Goal: Task Accomplishment & Management: Manage account settings

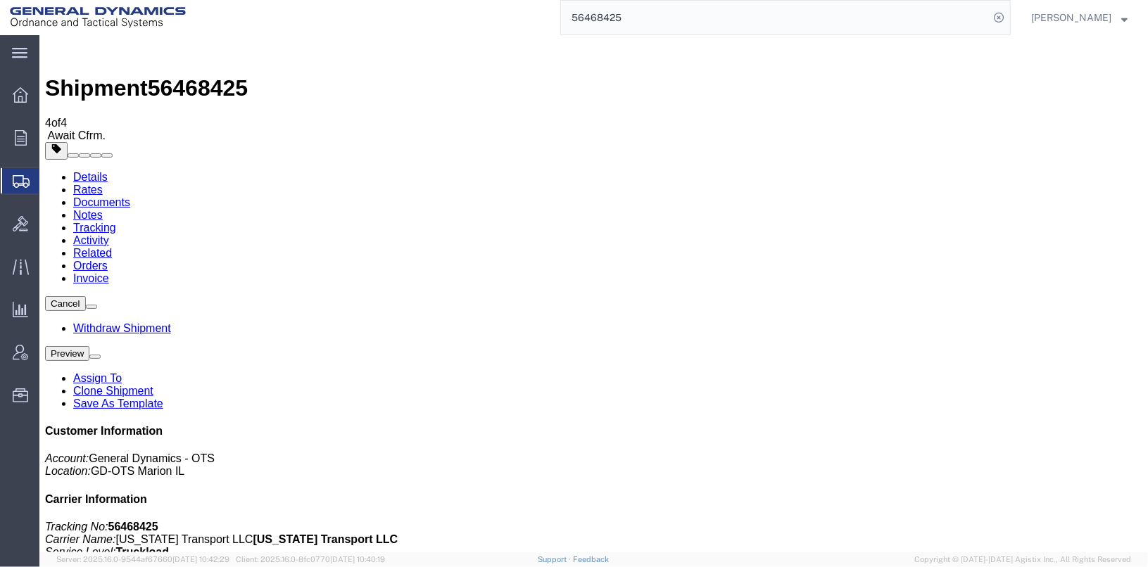
drag, startPoint x: 648, startPoint y: 372, endPoint x: 607, endPoint y: 336, distance: 53.9
click at [99, 170] on link "Details" at bounding box center [90, 176] width 34 height 12
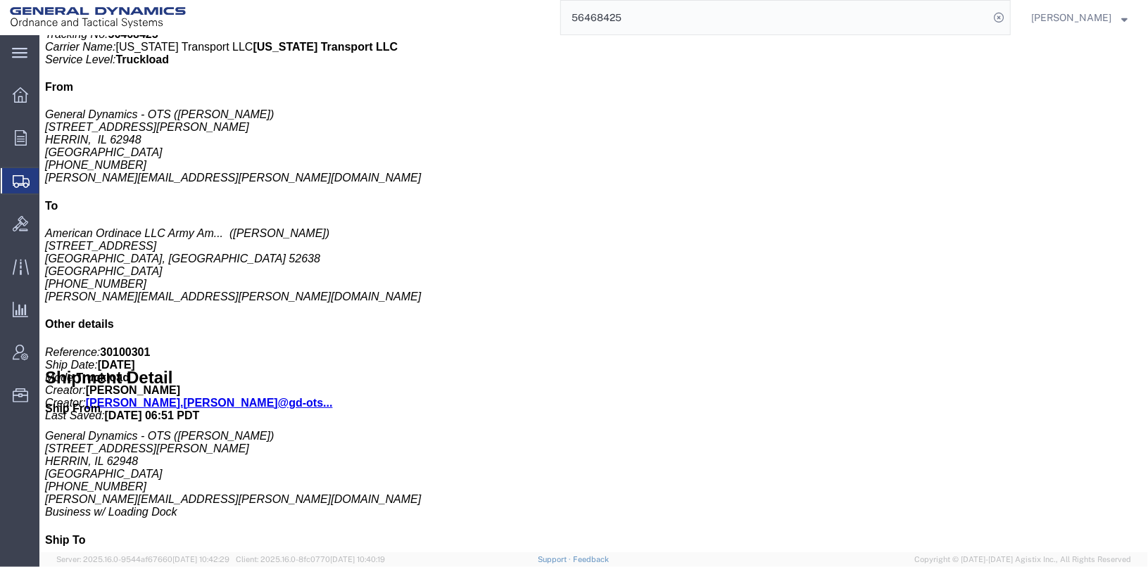
scroll to position [508, 0]
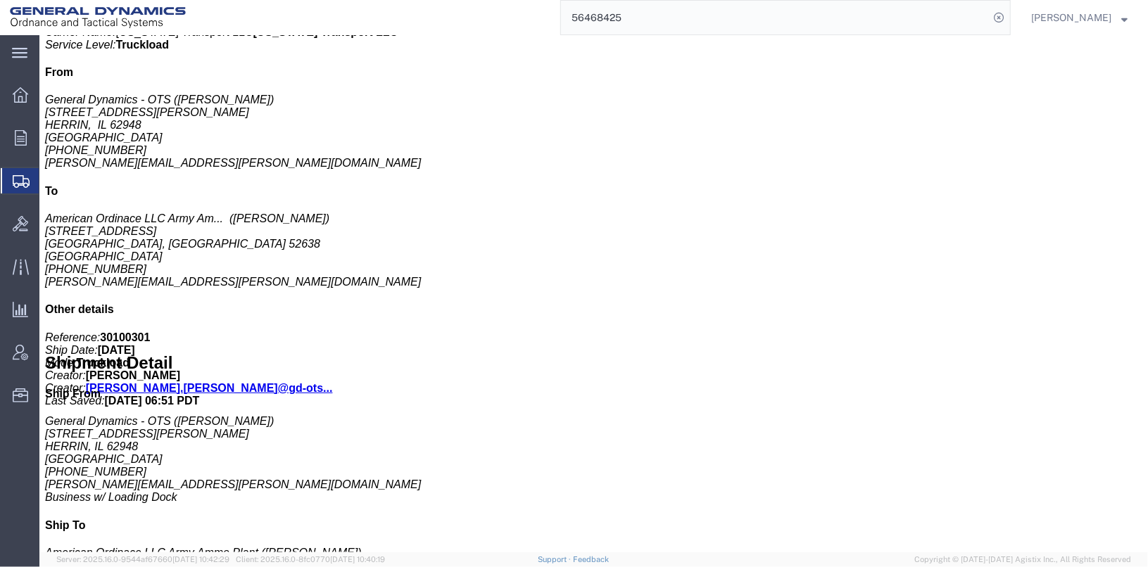
click b "Satellite Motor Surveillance Service (SNS), Trailer Tracking Service (DCS), Dua…"
drag, startPoint x: 58, startPoint y: 259, endPoint x: 49, endPoint y: 271, distance: 15.5
click h4 "Handling Options"
drag, startPoint x: 49, startPoint y: 271, endPoint x: 34, endPoint y: 343, distance: 73.3
click b "Satellite Motor Surveillance Service (SNS), Trailer Tracking Service (DCS), Dua…"
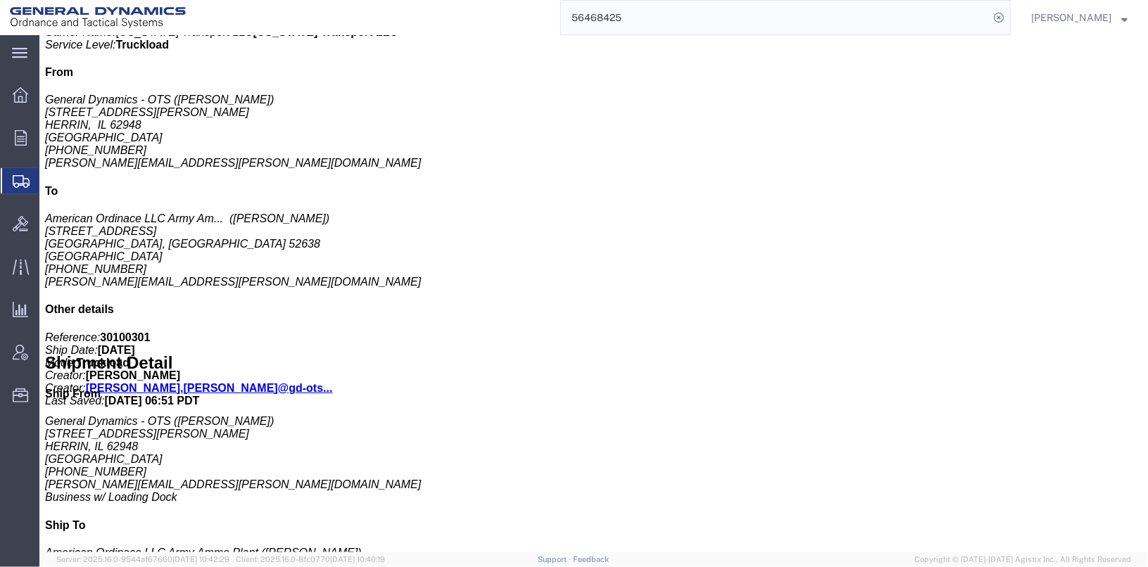
click b "Satellite Motor Surveillance Service (SNS), Trailer Tracking Service (DCS), Dua…"
click at [49, 349] on span "Account Admin" at bounding box center [44, 353] width 10 height 28
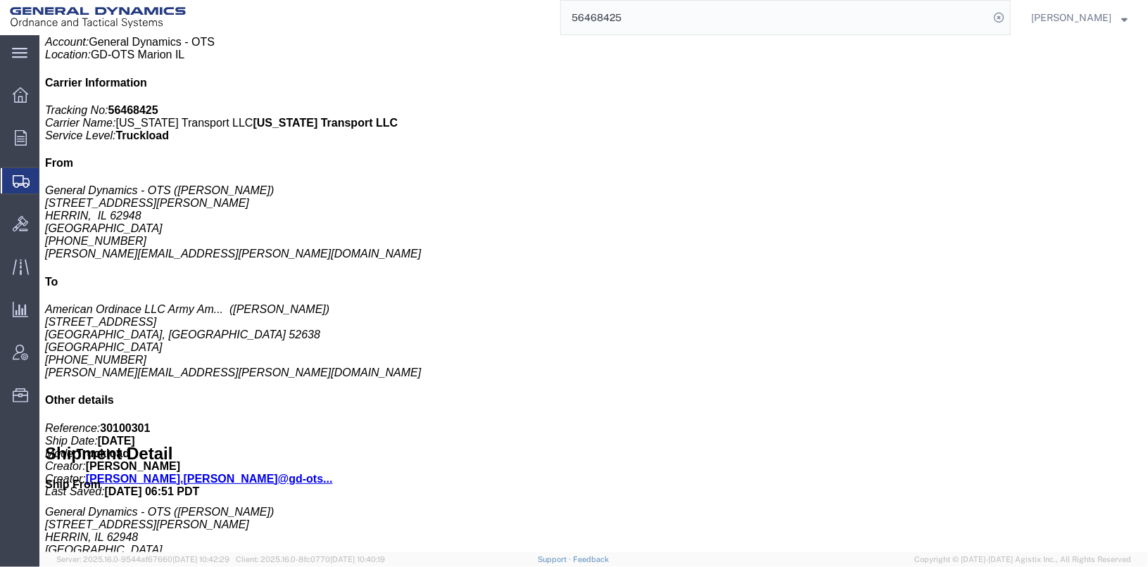
scroll to position [481, 0]
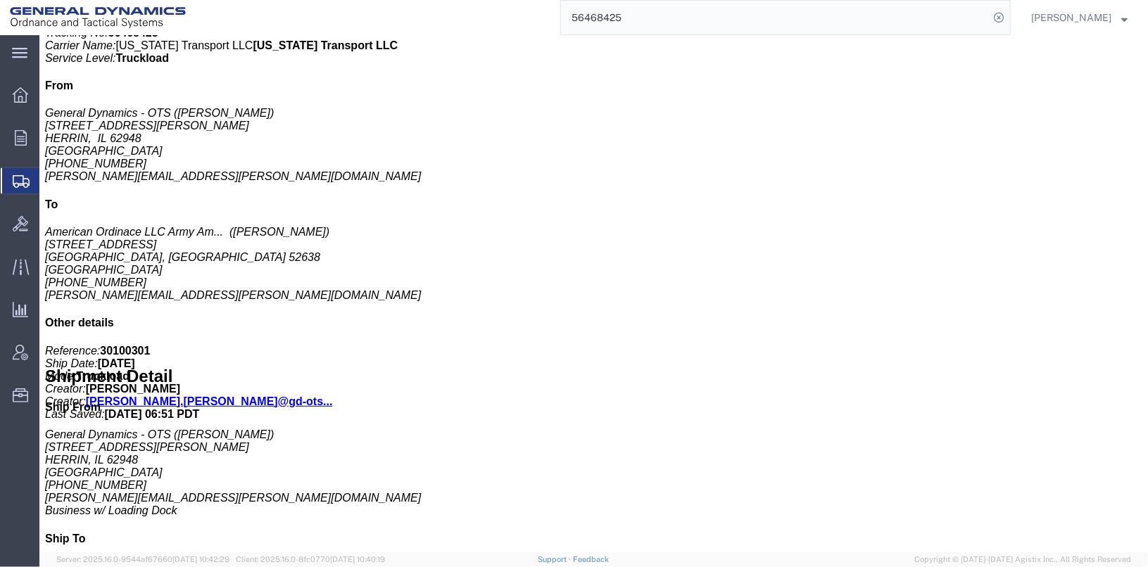
click span "button"
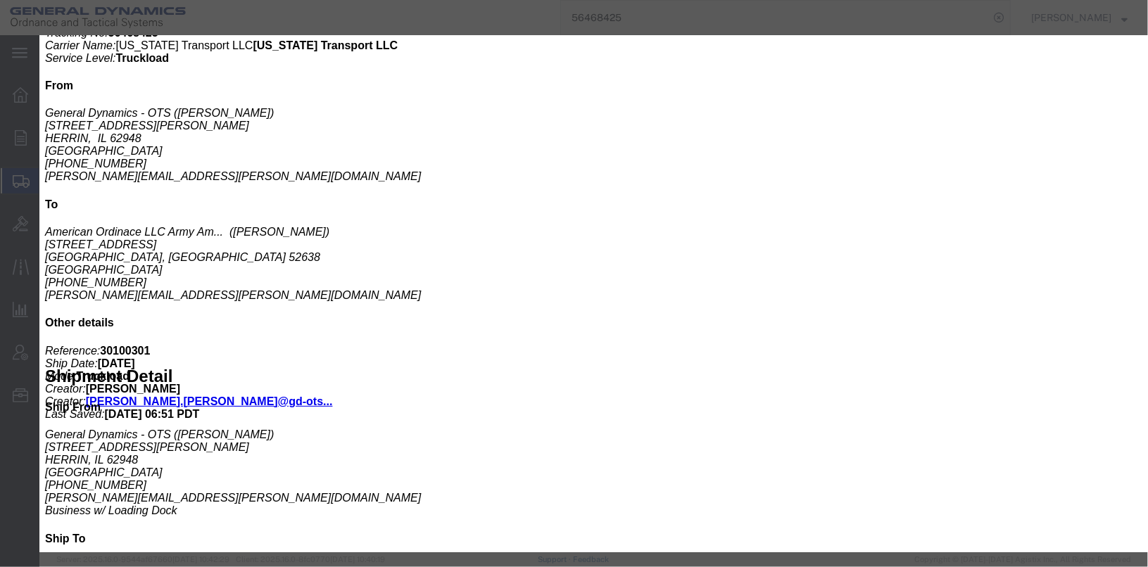
scroll to position [493, 0]
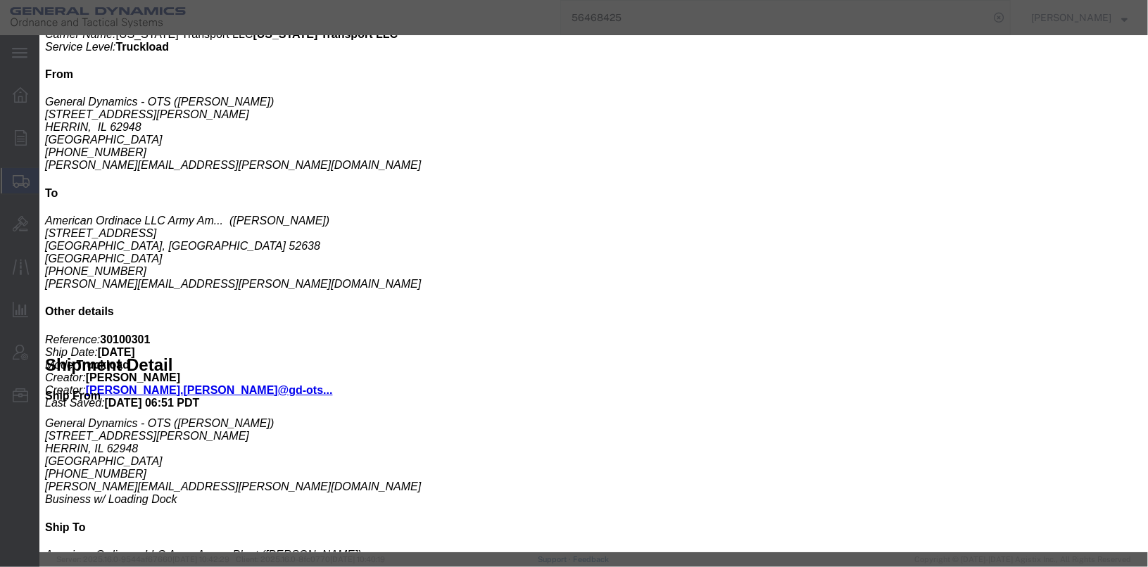
click button "button"
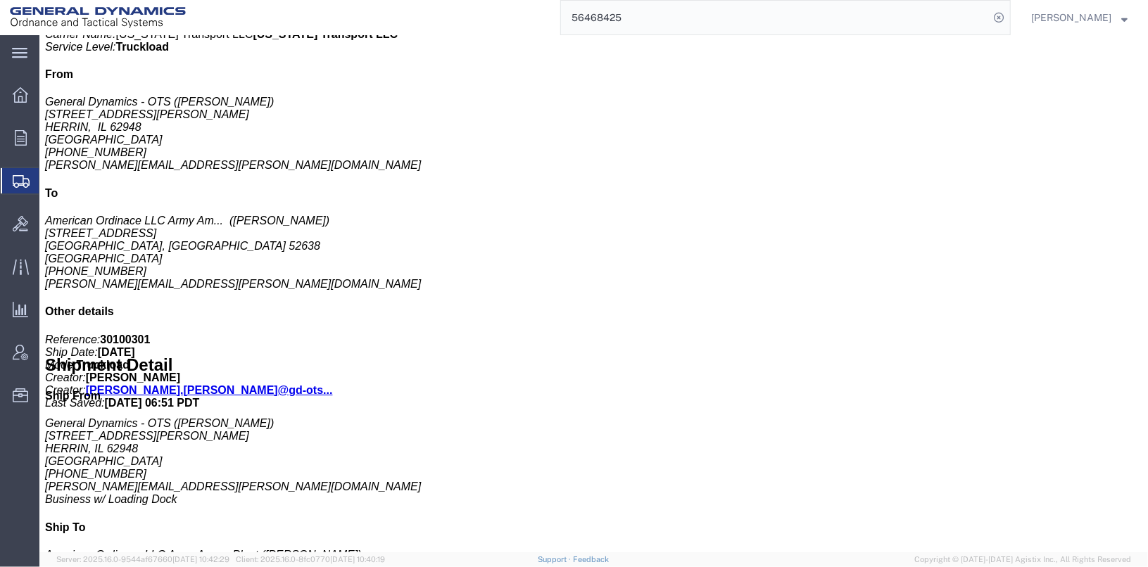
scroll to position [481, 0]
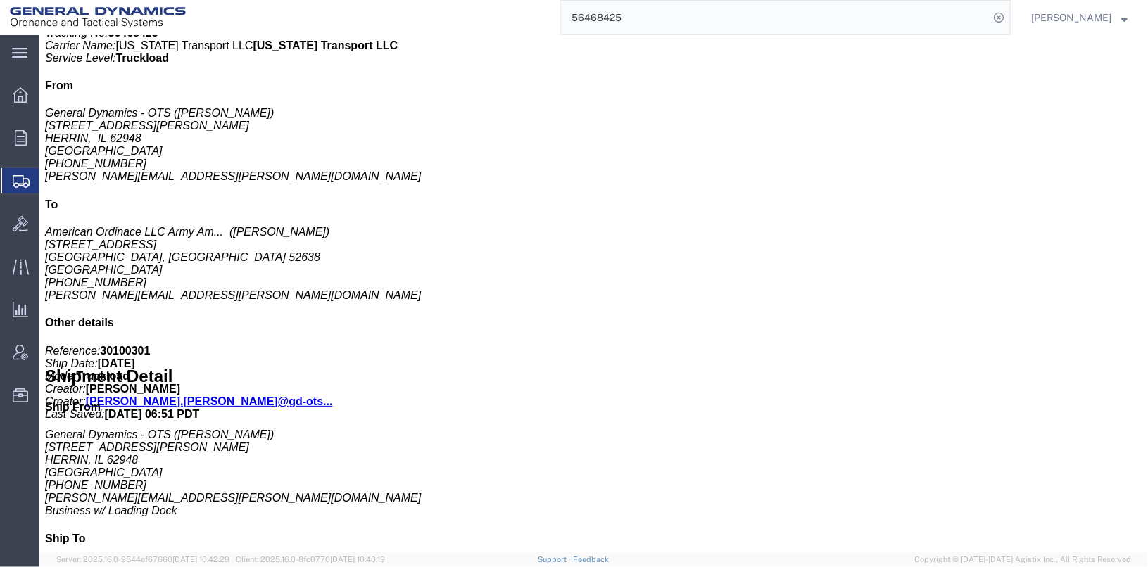
click b "Satellite Motor Surveillance Service (SNS), Trailer Tracking Service (DCS), Dua…"
click p "Services: Satellite Motor Surveillance Service (SNS), Trailer Tracking Service …"
click h4 "Handling Options"
click h2 "Special services"
click button "Preview"
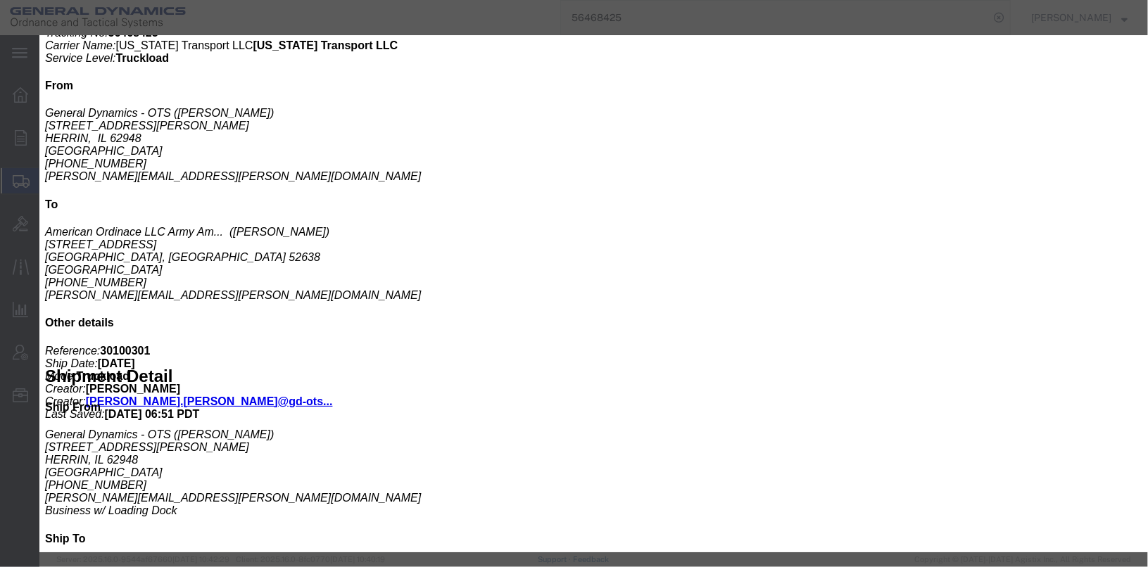
scroll to position [0, 0]
click icon "button"
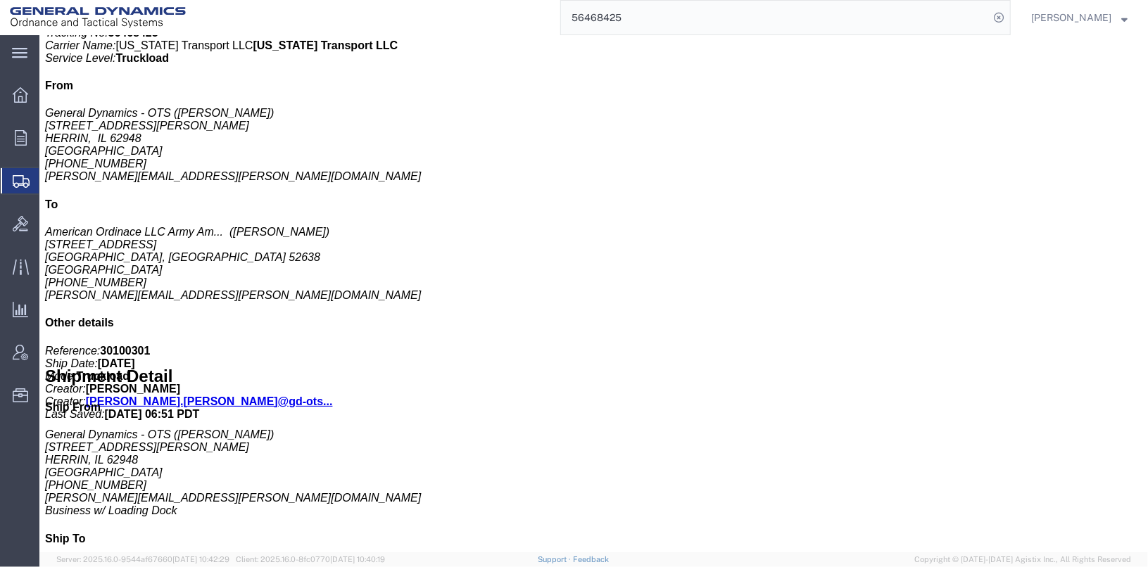
click link "Notes"
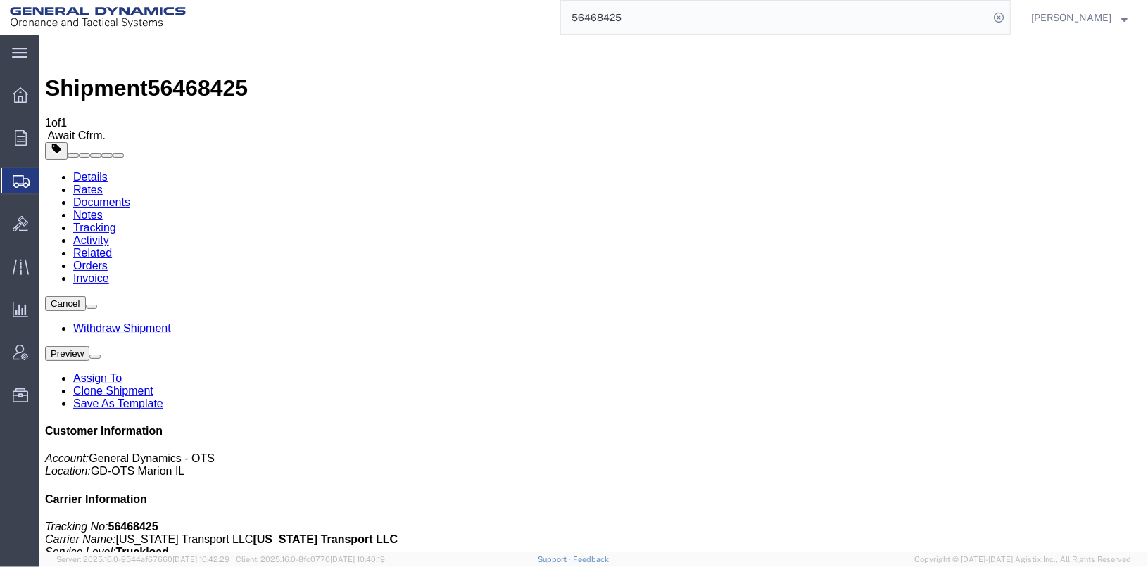
click at [115, 221] on link "Tracking" at bounding box center [94, 227] width 43 height 12
click at [108, 234] on link "Activity" at bounding box center [91, 240] width 36 height 12
click at [111, 246] on link "Related" at bounding box center [92, 252] width 39 height 12
click at [107, 259] on link "Orders" at bounding box center [90, 265] width 34 height 12
click at [88, 170] on link "Details" at bounding box center [90, 176] width 34 height 12
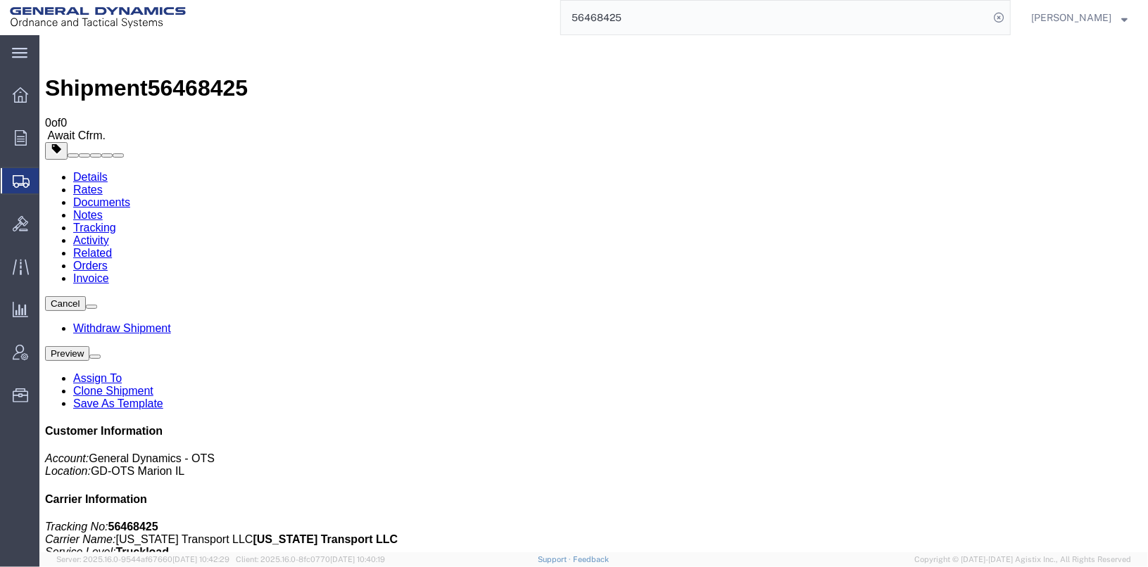
click button
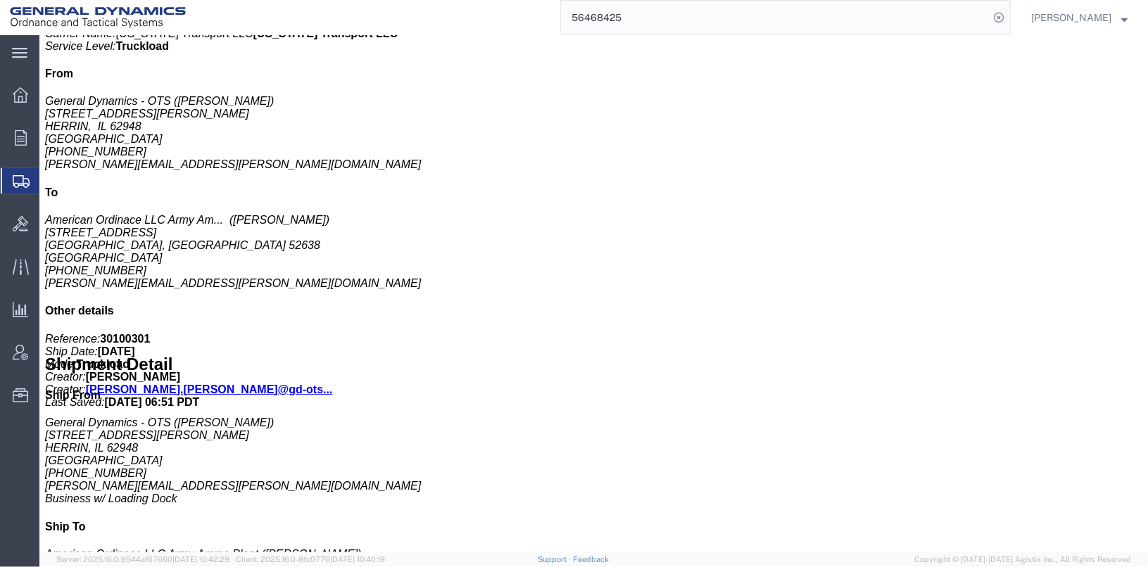
scroll to position [508, 0]
click h2 "Special services"
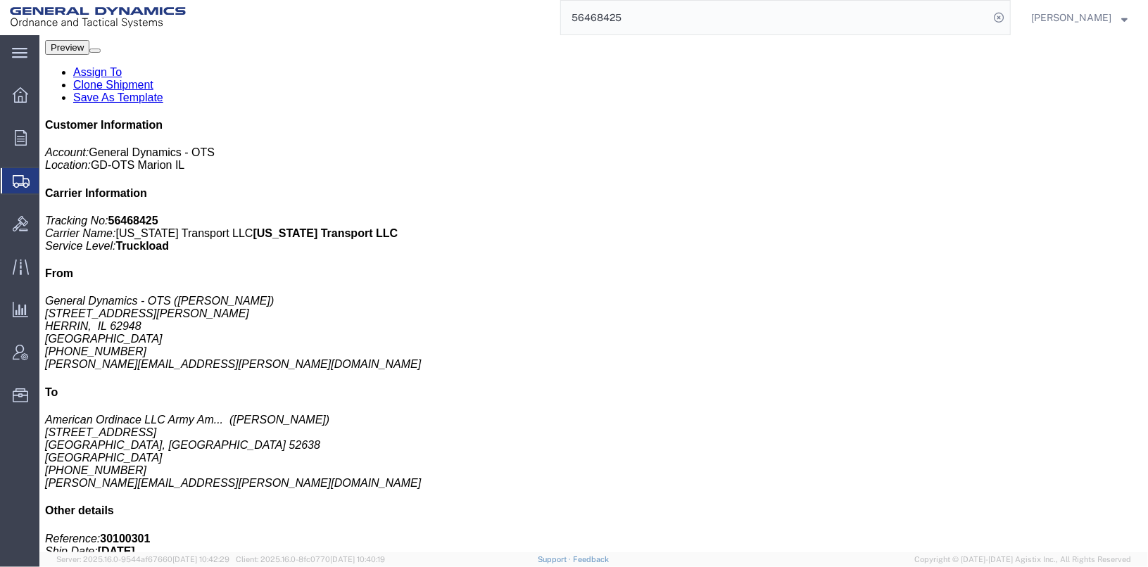
scroll to position [156, 0]
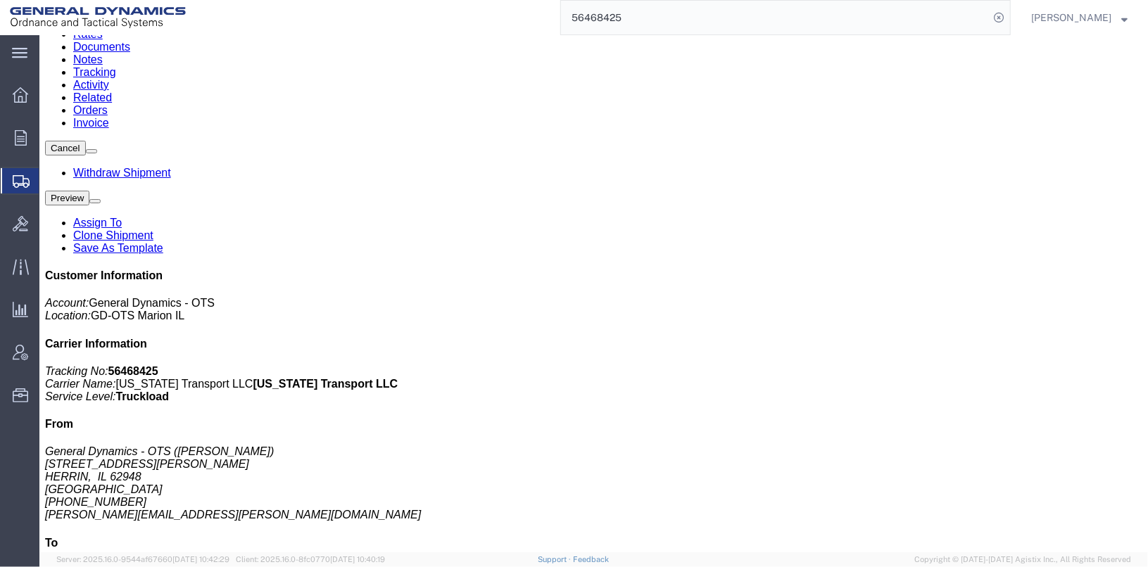
click link "Clone Shipment"
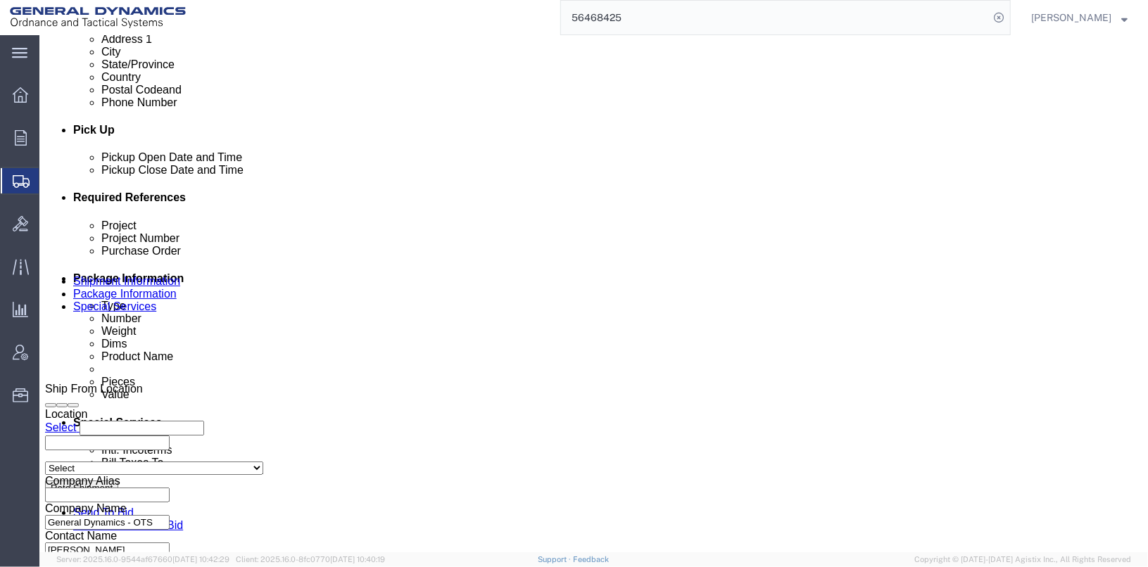
scroll to position [578, 0]
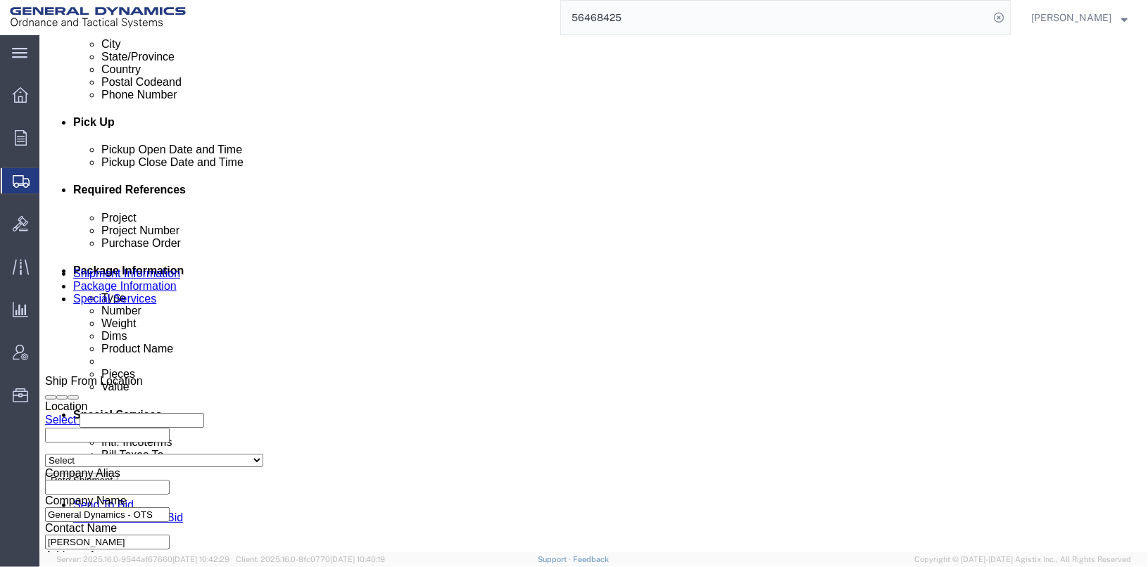
click input "25358"
type input "25360"
click button "Add reference"
click select "Select Account Type Activity ID Airline Appointment Number ASN Batch Request # …"
select select "SERLNUM"
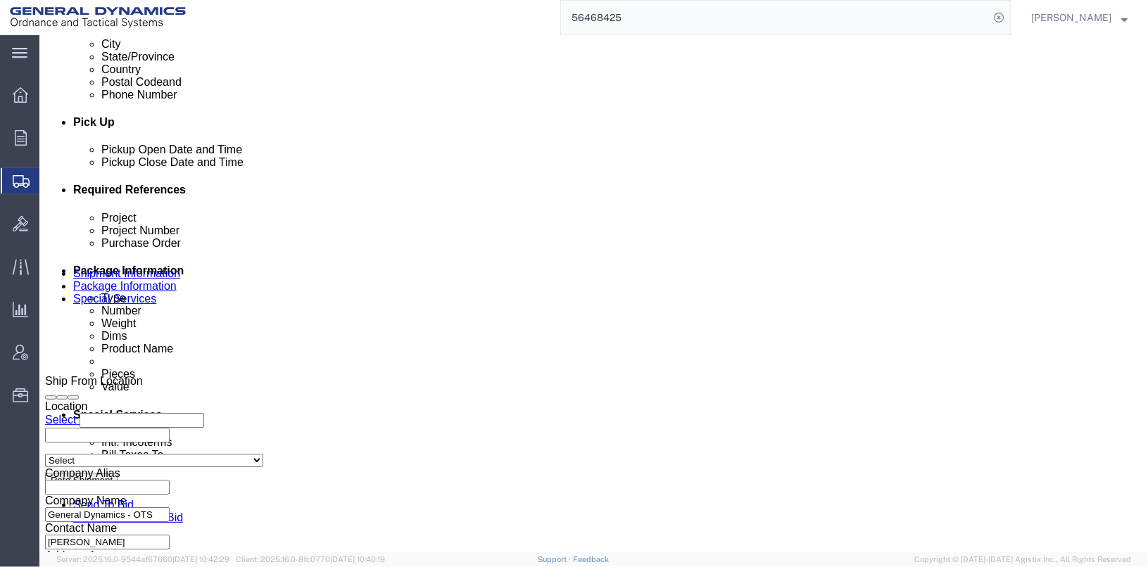
click select "Select Account Type Activity ID Airline Appointment Number ASN Batch Request # …"
click input "text"
type input "#"
click div "Select Account Type Activity ID Airline Appointment Number ASN Batch Request # …"
click div "[DATE] 1:29 PM"
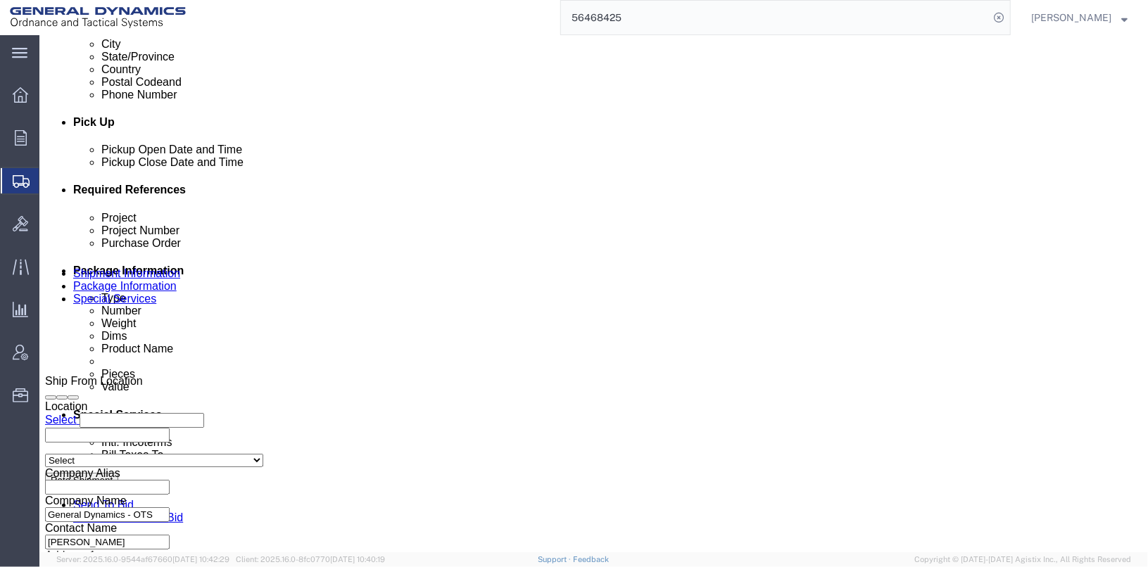
click button "Apply"
click div "[DATE] 6:00 AM"
click button "Apply"
click button "Save"
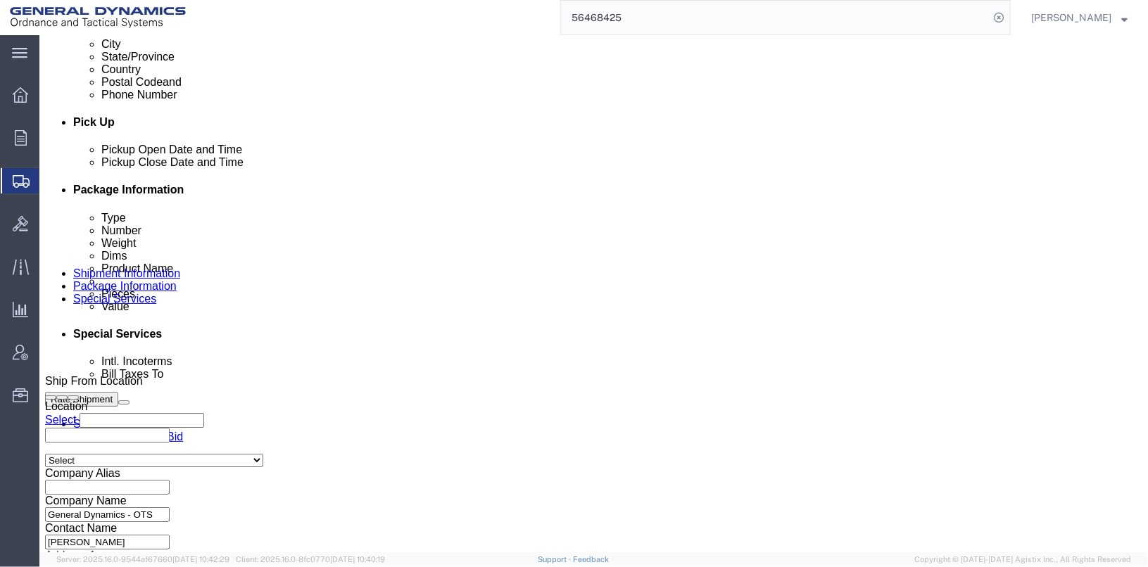
click div
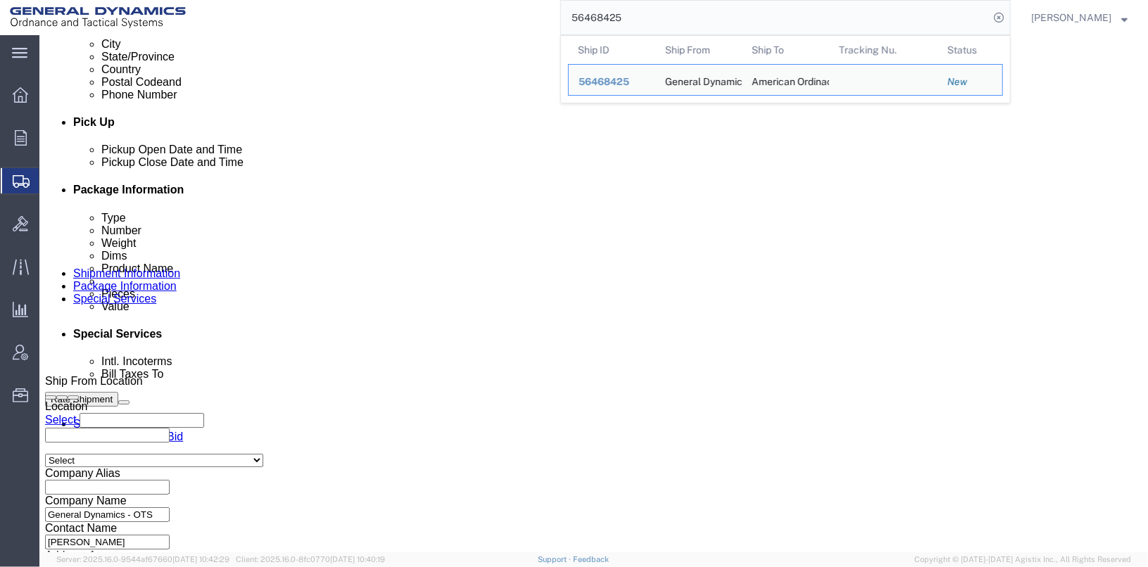
drag, startPoint x: 673, startPoint y: 22, endPoint x: 560, endPoint y: 8, distance: 113.5
click at [560, 8] on div "56468425 Ship ID Ship From Ship To Tracking Nu. Status Ship ID 56468425 Ship Fr…" at bounding box center [603, 17] width 815 height 35
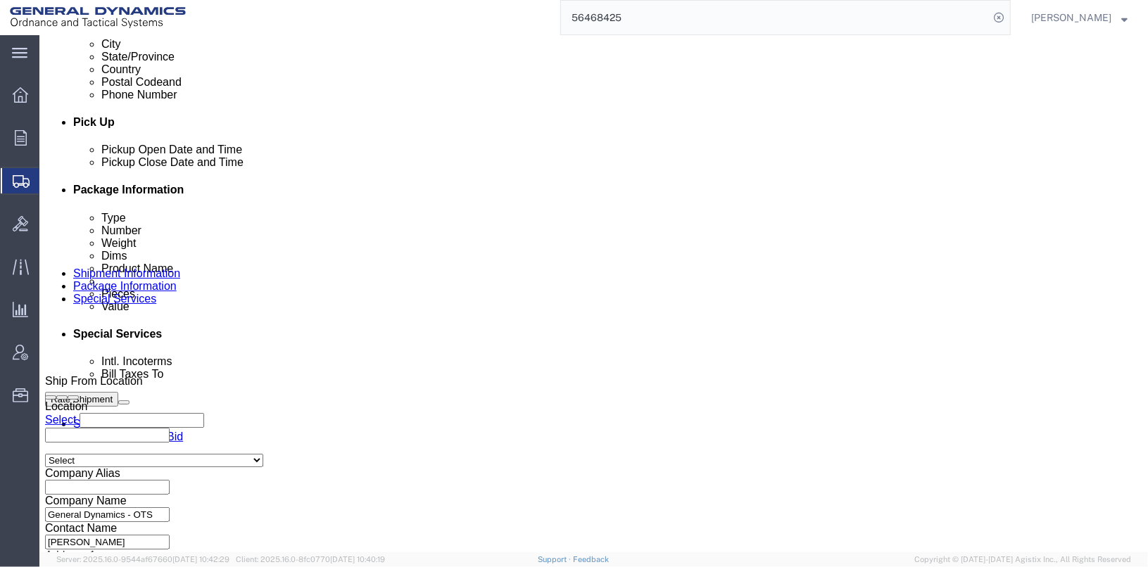
click link "Package Information"
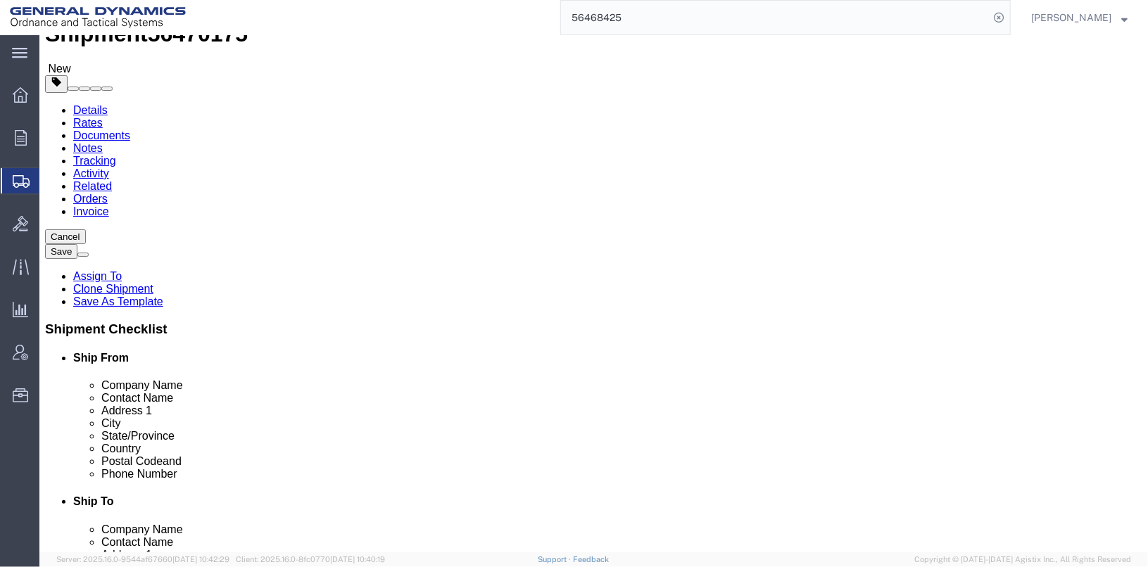
click input "4"
type input "40"
click button "Save"
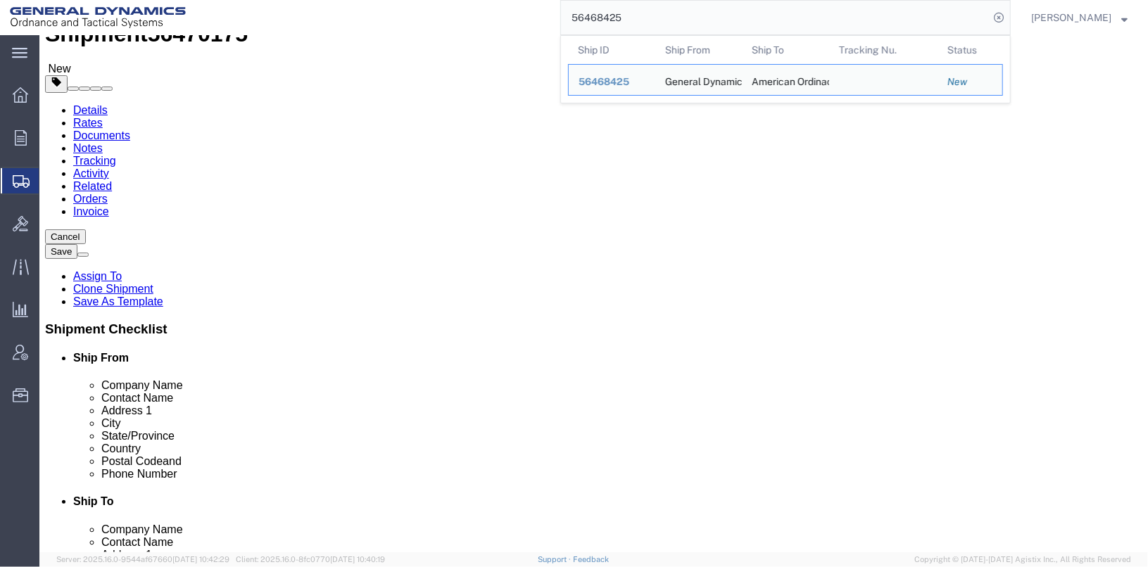
click at [663, 16] on input "56468425" at bounding box center [775, 18] width 428 height 34
click at [610, 76] on span "56468425" at bounding box center [604, 81] width 51 height 11
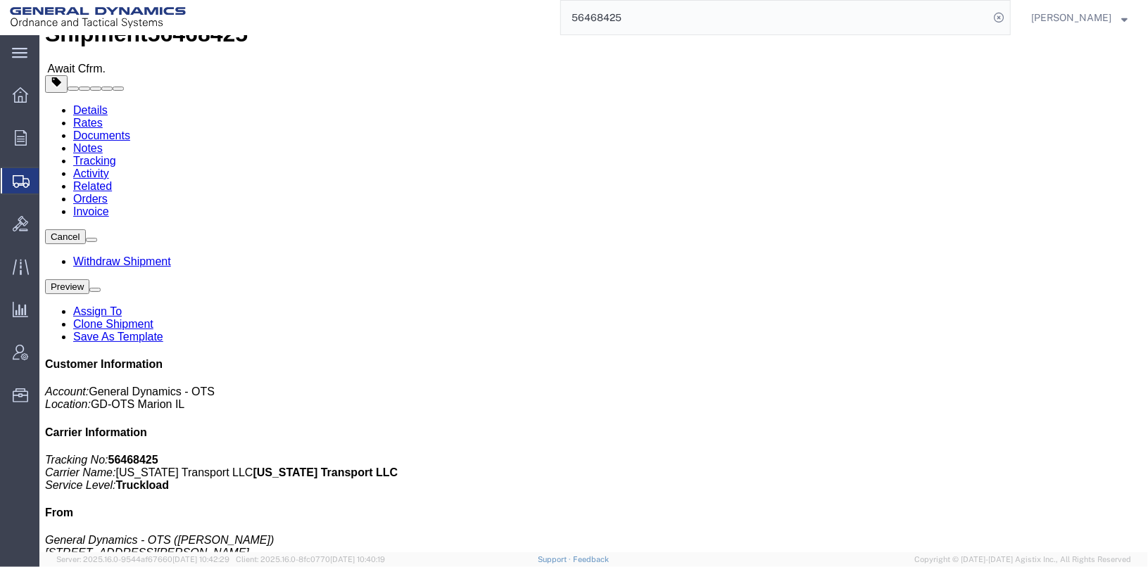
scroll to position [195, 0]
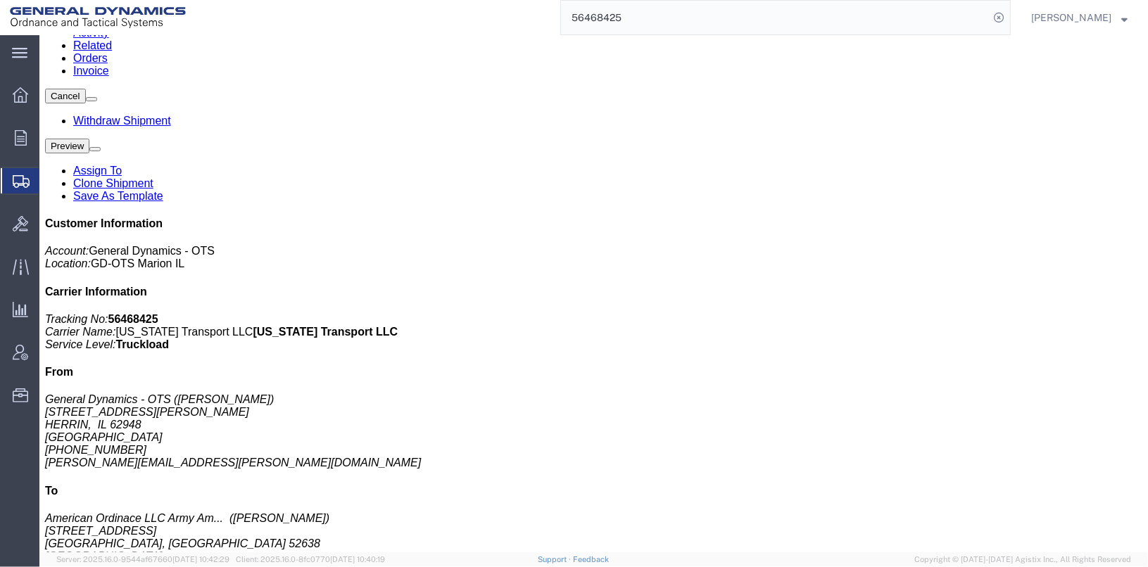
click span "button"
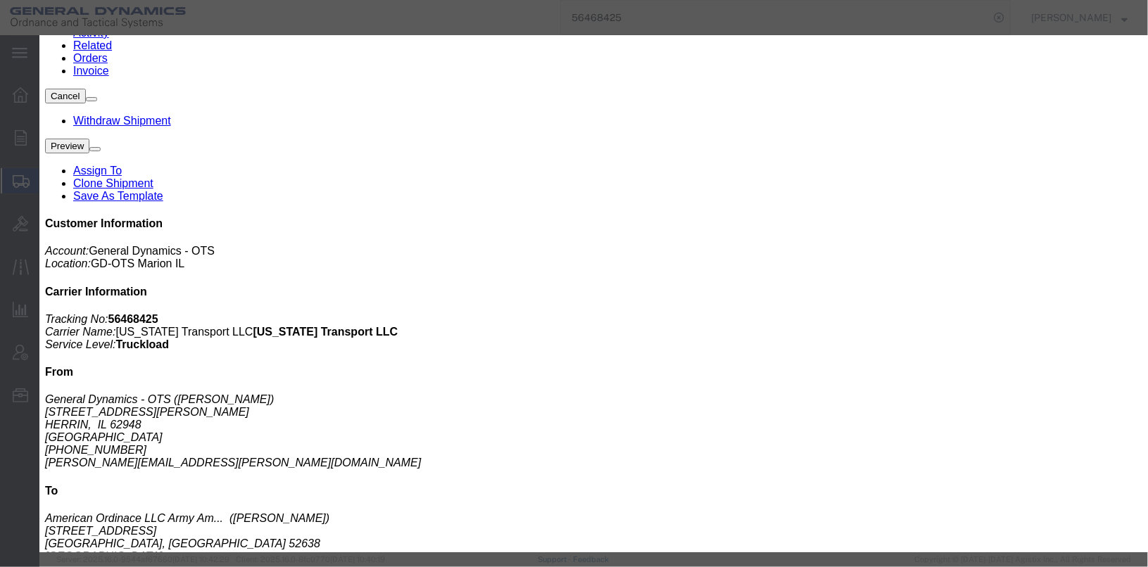
click input "4"
type input "40"
click button "Save"
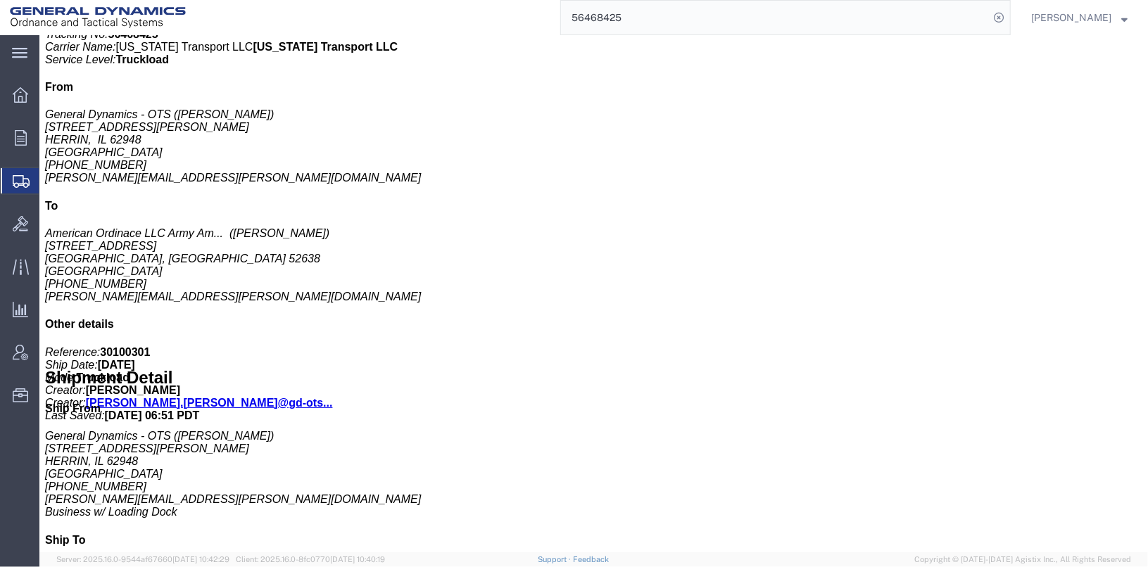
scroll to position [481, 0]
click button "button"
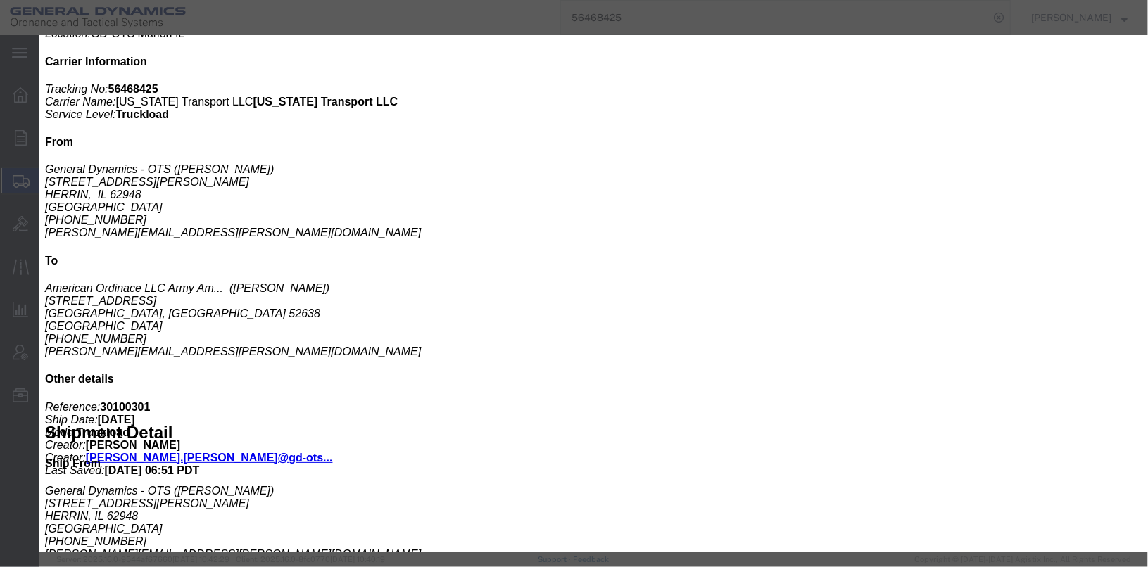
scroll to position [355, 0]
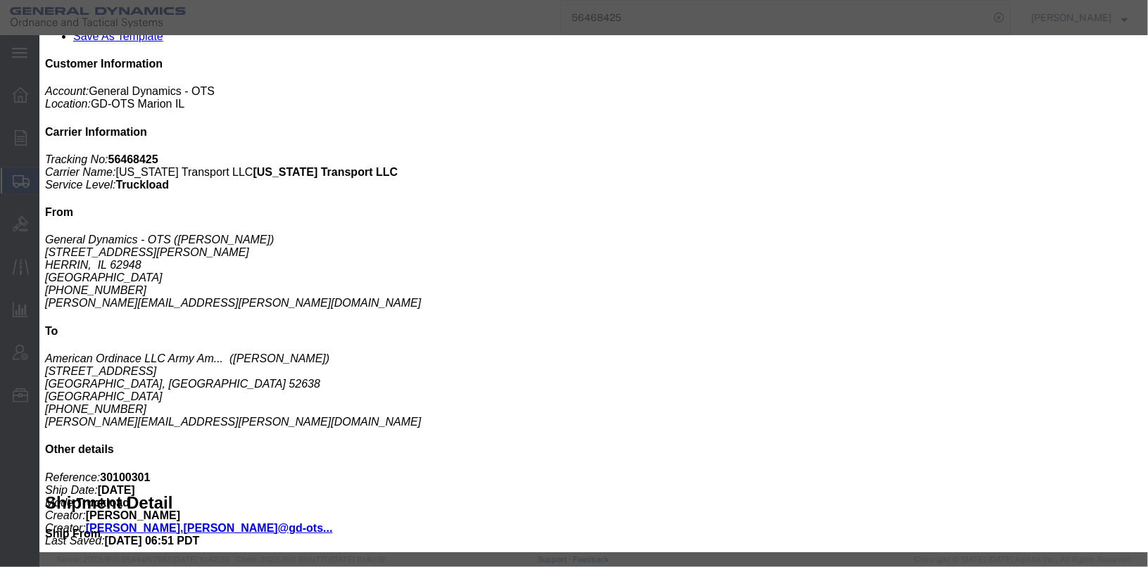
click icon "button"
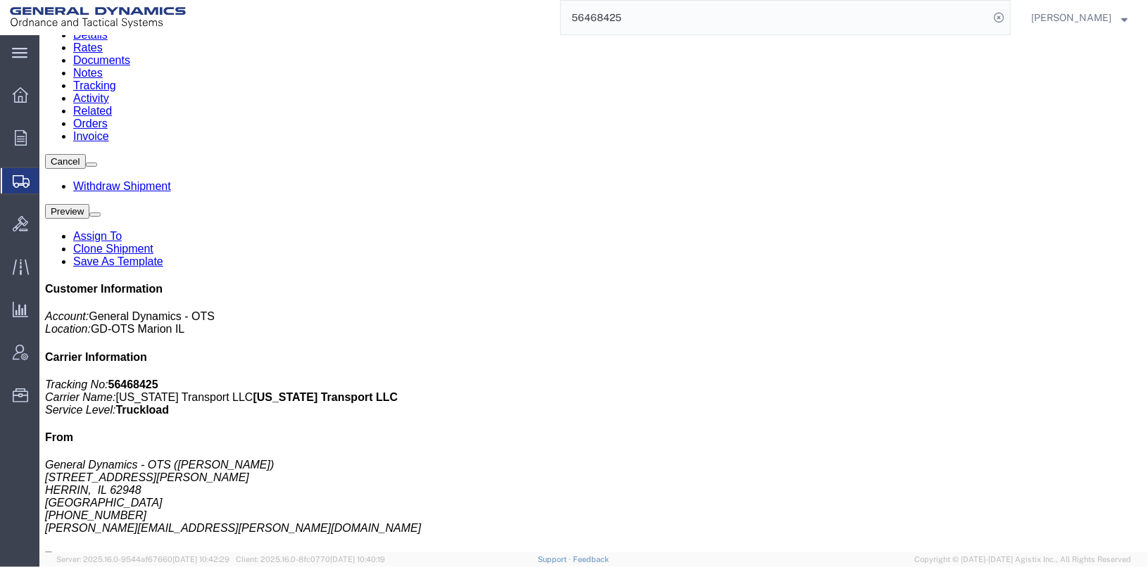
scroll to position [0, 0]
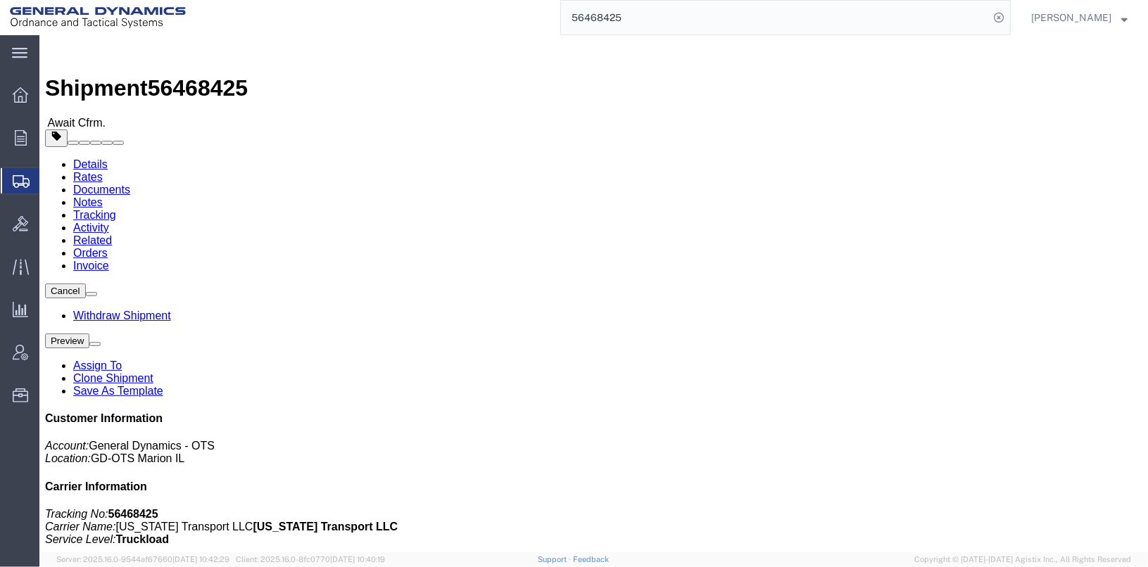
click link "Documents"
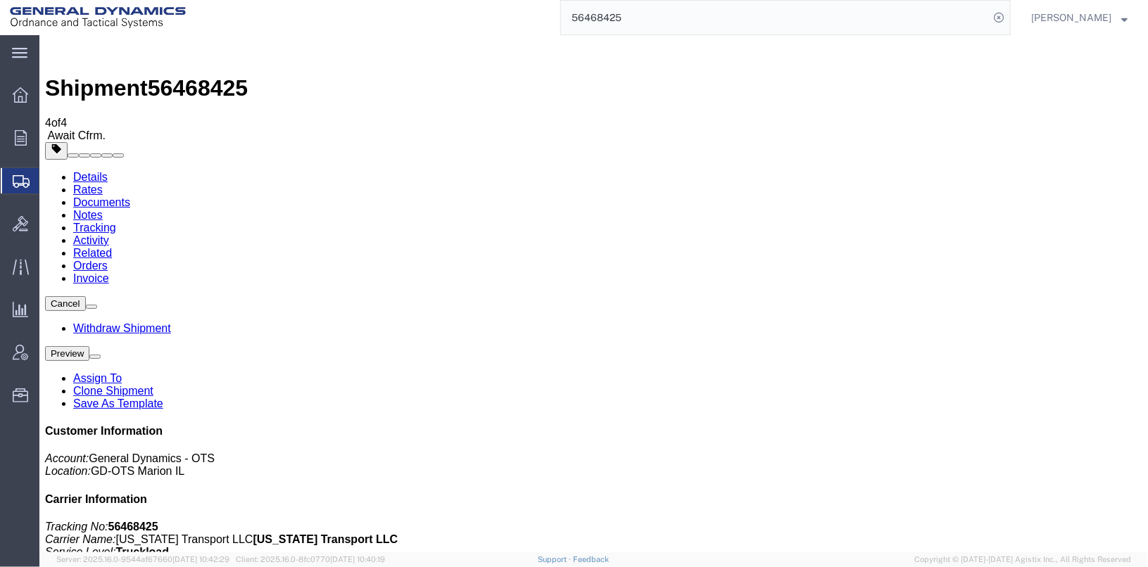
checkbox input "true"
checkbox input "false"
